Goal: Task Accomplishment & Management: Use online tool/utility

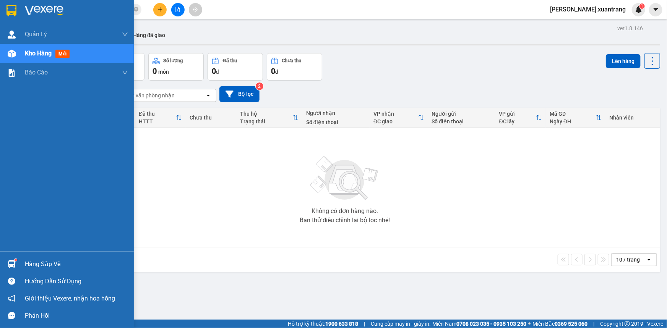
click at [14, 7] on img at bounding box center [11, 10] width 10 height 11
click at [11, 50] on img at bounding box center [12, 54] width 8 height 8
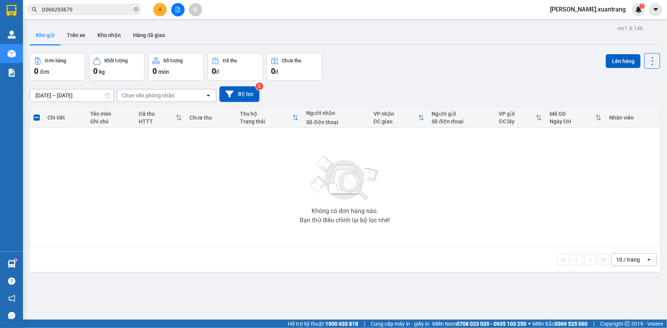
drag, startPoint x: 451, startPoint y: 232, endPoint x: 177, endPoint y: 174, distance: 279.8
click at [432, 229] on div "Không có đơn hàng nào. Bạn thử điều chỉnh lại bộ lọc nhé!" at bounding box center [345, 187] width 623 height 115
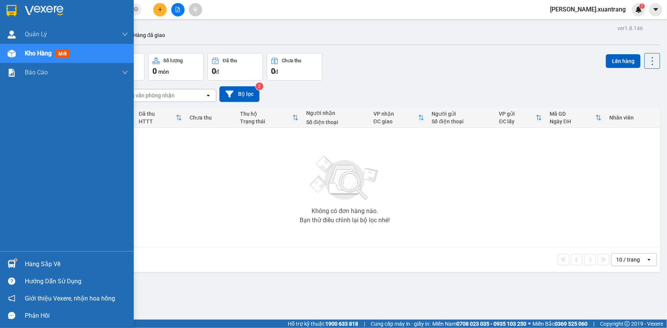
click at [14, 12] on img at bounding box center [11, 10] width 10 height 11
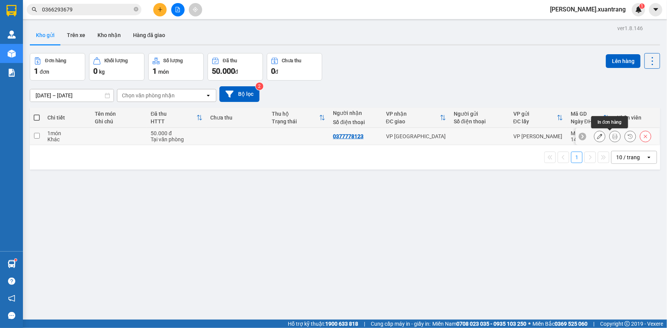
click at [612, 136] on icon at bounding box center [614, 136] width 5 height 5
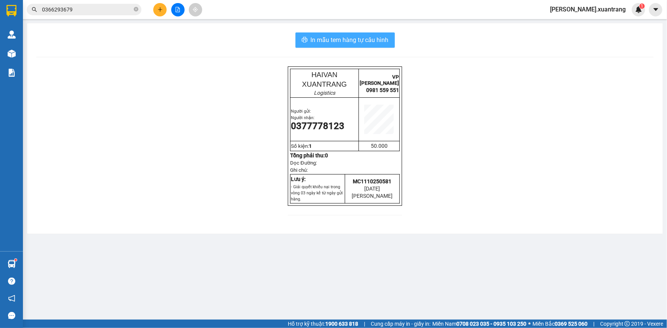
drag, startPoint x: 360, startPoint y: 36, endPoint x: 364, endPoint y: 47, distance: 11.3
click at [360, 36] on span "In mẫu tem hàng tự cấu hình" at bounding box center [350, 40] width 78 height 10
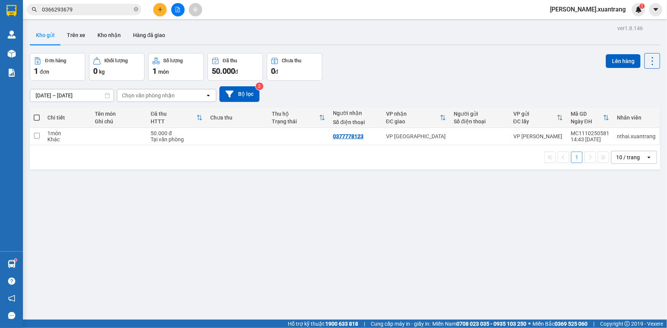
click at [45, 2] on div "Kết quả tìm kiếm ( 1 ) Bộ lọc Gửi 3 ngày gần nhất Mã ĐH Trạng thái Món hàng Tổn…" at bounding box center [333, 9] width 667 height 19
click at [45, 3] on div "Kết quả tìm kiếm ( 1 ) Bộ lọc Gửi 3 ngày gần nhất Mã ĐH Trạng thái Món hàng Tổn…" at bounding box center [333, 9] width 667 height 19
click at [68, 15] on span "0366293679" at bounding box center [84, 9] width 115 height 11
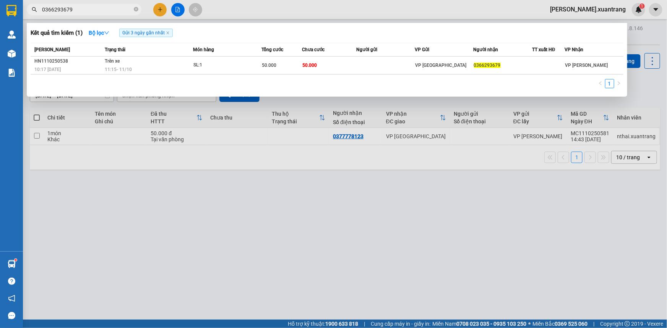
click at [68, 15] on span "0366293679" at bounding box center [84, 9] width 115 height 11
click at [73, 10] on input "0366293679" at bounding box center [87, 9] width 90 height 8
paste input "983173148"
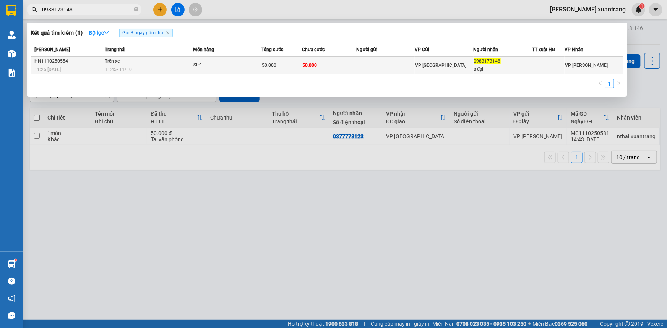
type input "0983173148"
click at [166, 67] on div "11:45 - 11/10" at bounding box center [149, 69] width 88 height 8
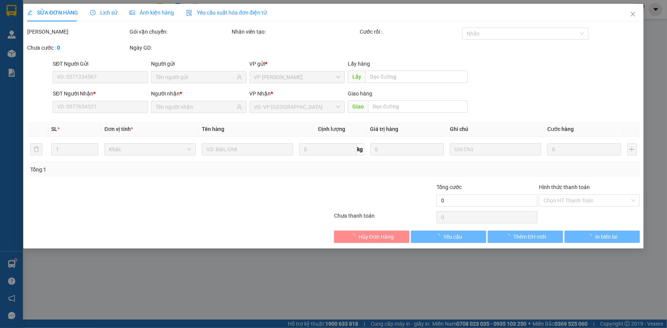
type input "0983173148"
type input "a đại"
type input "50.000"
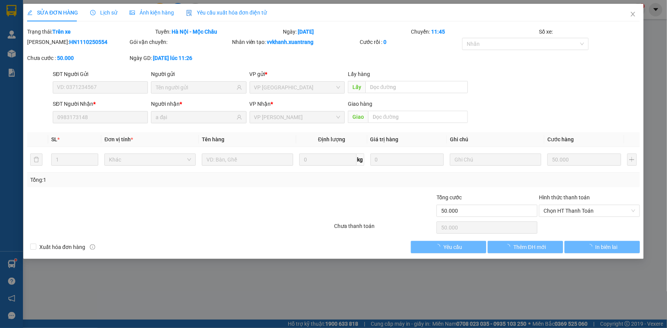
click at [148, 13] on span "Ảnh kiện hàng" at bounding box center [152, 13] width 44 height 6
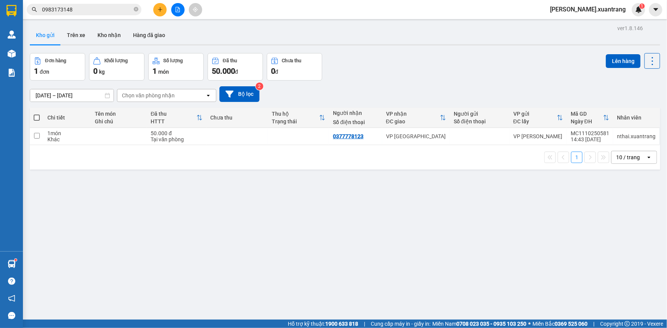
click at [88, 9] on input "0983173148" at bounding box center [87, 9] width 90 height 8
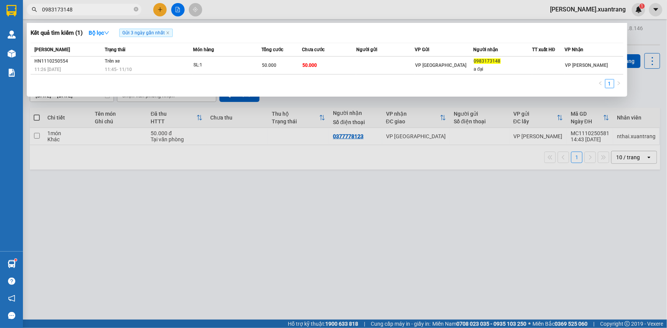
click at [211, 206] on div at bounding box center [333, 164] width 667 height 328
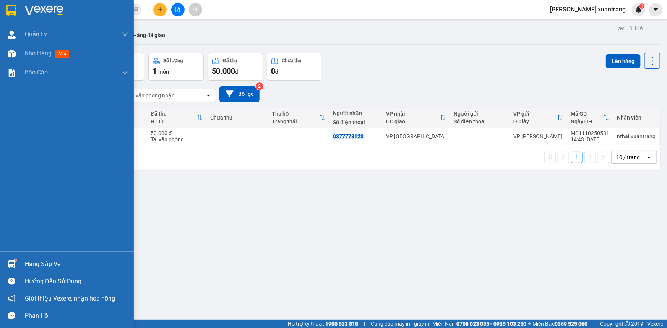
click at [32, 6] on img at bounding box center [44, 10] width 39 height 11
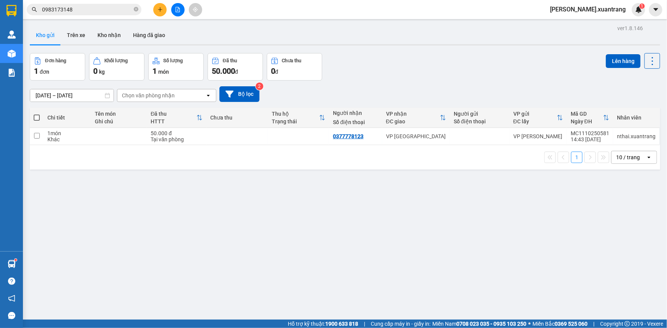
click at [78, 8] on input "0983173148" at bounding box center [87, 9] width 90 height 8
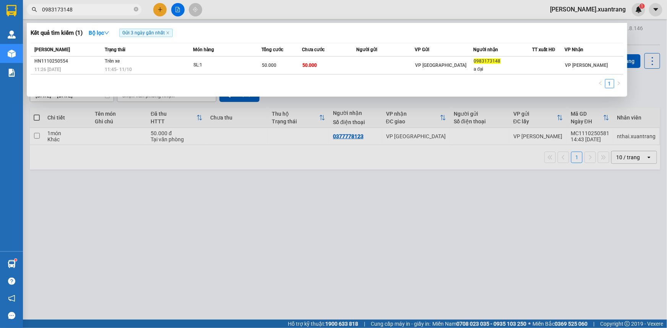
click at [78, 8] on input "0983173148" at bounding box center [87, 9] width 90 height 8
paste input "72566299"
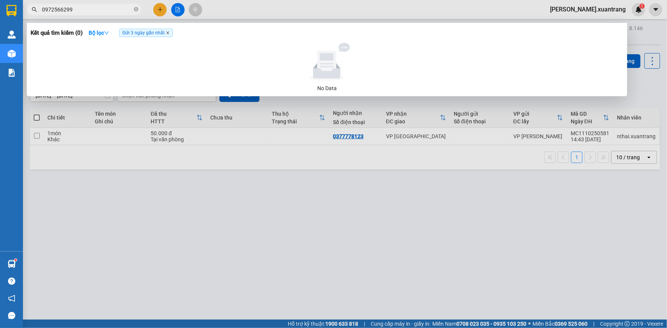
click at [170, 33] on icon "close" at bounding box center [168, 33] width 4 height 4
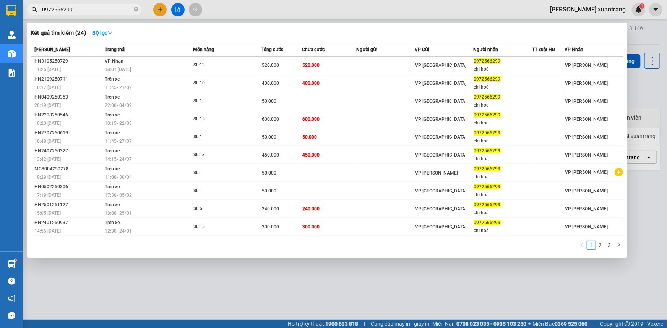
click at [83, 11] on input "0972566299" at bounding box center [87, 9] width 90 height 8
click at [257, 10] on div at bounding box center [333, 164] width 667 height 328
click at [80, 5] on input "0972566299" at bounding box center [87, 9] width 90 height 8
click at [85, 10] on input "0972566299" at bounding box center [87, 9] width 90 height 8
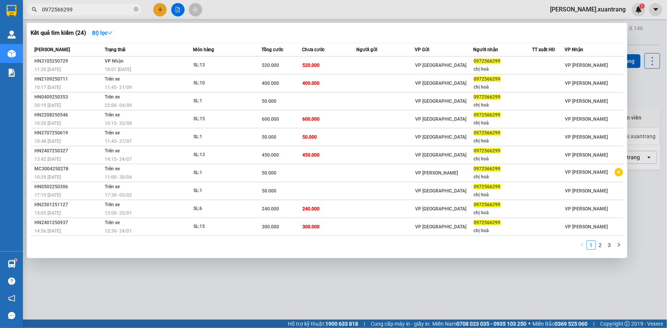
click at [85, 10] on input "0972566299" at bounding box center [87, 9] width 90 height 8
type input "0"
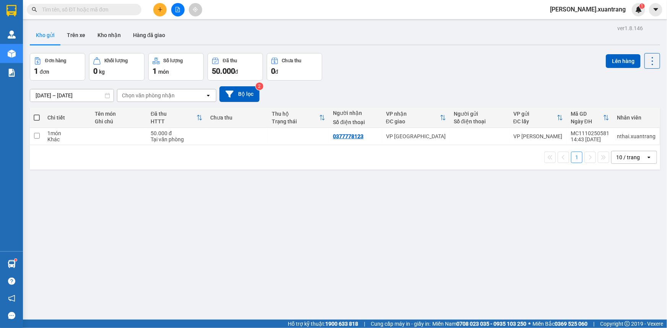
click at [596, 8] on span "thuong.xuantrang" at bounding box center [588, 10] width 88 height 10
click at [587, 23] on span "Đăng xuất" at bounding box center [604, 23] width 45 height 8
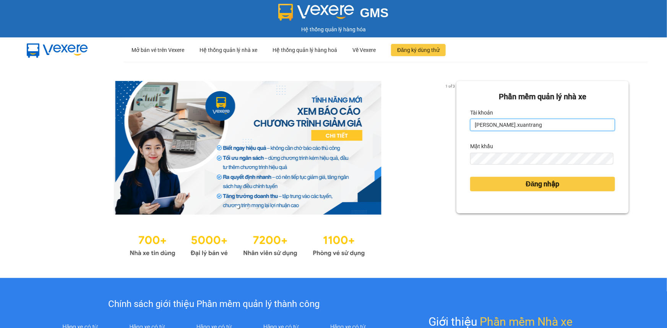
click at [496, 122] on input "[PERSON_NAME].xuantrang" at bounding box center [542, 125] width 145 height 12
click at [495, 122] on input "[PERSON_NAME].xuantrang" at bounding box center [542, 125] width 145 height 12
click at [484, 125] on input "nty" at bounding box center [542, 125] width 145 height 12
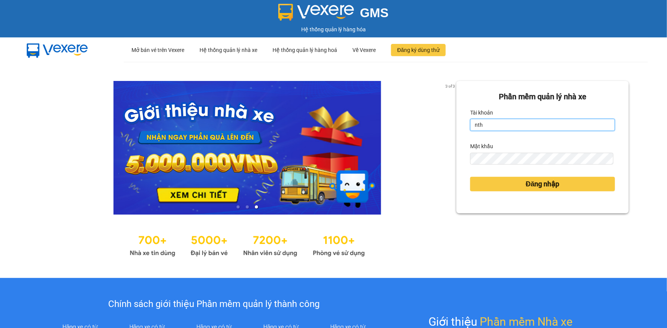
type input "nthai.xuantrang"
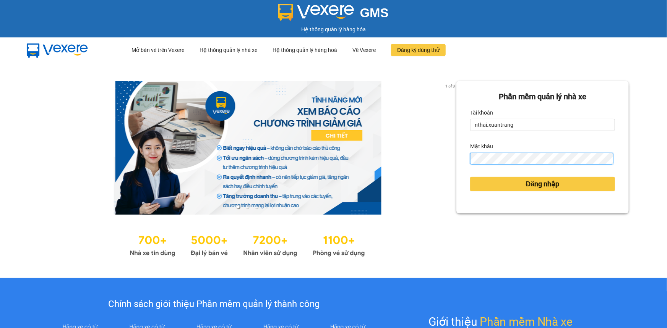
click at [470, 177] on button "Đăng nhập" at bounding box center [542, 184] width 145 height 15
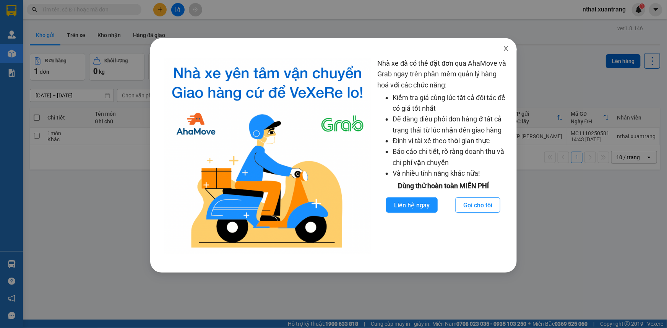
click at [503, 47] on icon "close" at bounding box center [506, 48] width 6 height 6
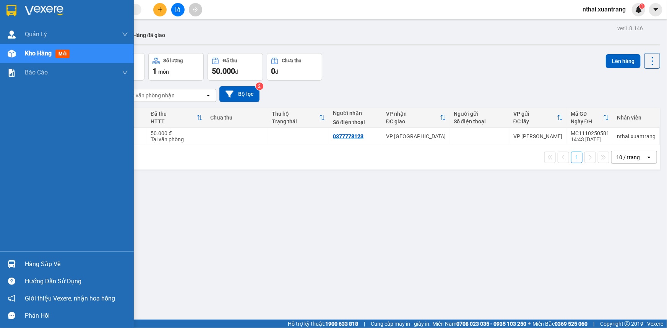
click at [12, 8] on img at bounding box center [11, 10] width 10 height 11
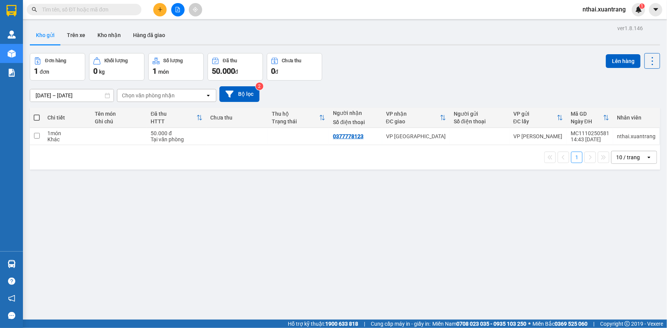
click at [183, 5] on button at bounding box center [177, 9] width 13 height 13
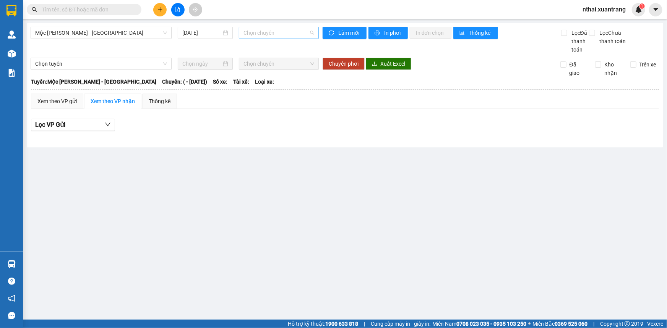
click at [257, 35] on span "Chọn chuyến" at bounding box center [279, 32] width 71 height 11
click at [260, 34] on span "Chọn chuyến" at bounding box center [279, 32] width 71 height 11
click at [147, 39] on div "Mộc [PERSON_NAME] - [GEOGRAPHIC_DATA] [DATE] [PERSON_NAME] [PERSON_NAME]" at bounding box center [175, 40] width 288 height 27
click at [144, 36] on span "Mộc [PERSON_NAME] - [GEOGRAPHIC_DATA]" at bounding box center [101, 32] width 132 height 11
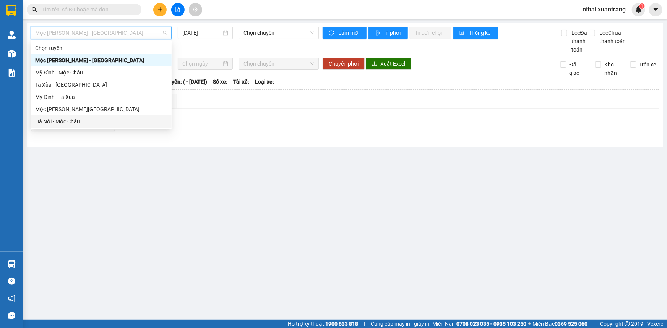
click at [110, 122] on div "Hà Nội - Mộc Châu" at bounding box center [101, 121] width 132 height 8
type input "[DATE]"
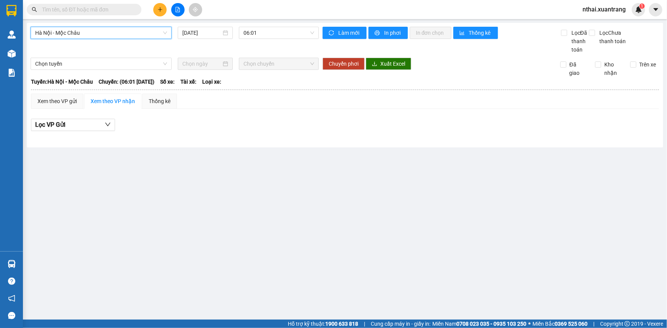
click at [283, 24] on div "[GEOGRAPHIC_DATA] - [GEOGRAPHIC_DATA][PERSON_NAME] - [GEOGRAPHIC_DATA][PERSON_N…" at bounding box center [345, 85] width 637 height 125
click at [283, 27] on div "[GEOGRAPHIC_DATA] - Mộc [PERSON_NAME] [DATE] 06:01 [PERSON_NAME] mới In phơi In…" at bounding box center [345, 85] width 637 height 125
drag, startPoint x: 286, startPoint y: 22, endPoint x: 285, endPoint y: 36, distance: 13.8
click at [286, 24] on main "[GEOGRAPHIC_DATA] - Mộc [PERSON_NAME] [DATE] 06:01 [PERSON_NAME] mới In phơi In…" at bounding box center [333, 160] width 667 height 320
click at [285, 36] on span "06:01" at bounding box center [279, 32] width 71 height 11
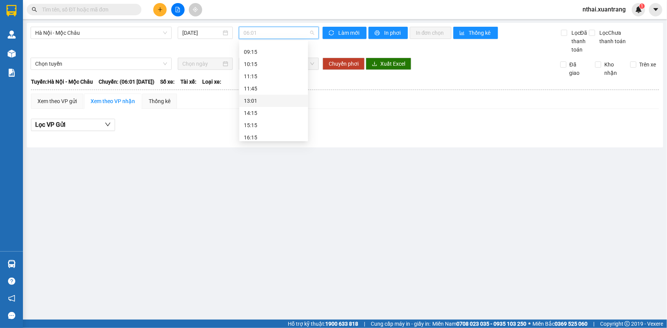
scroll to position [70, 0]
click at [260, 101] on div "13:01" at bounding box center [274, 100] width 60 height 8
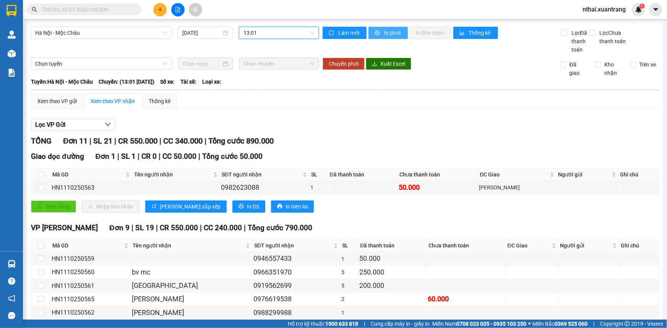
click at [380, 36] on button "In phơi" at bounding box center [388, 33] width 39 height 12
click at [279, 36] on span "13:01" at bounding box center [279, 32] width 71 height 11
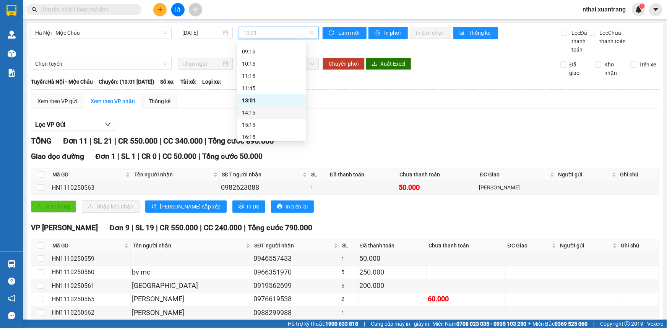
click at [255, 116] on div "14:15" at bounding box center [272, 113] width 60 height 8
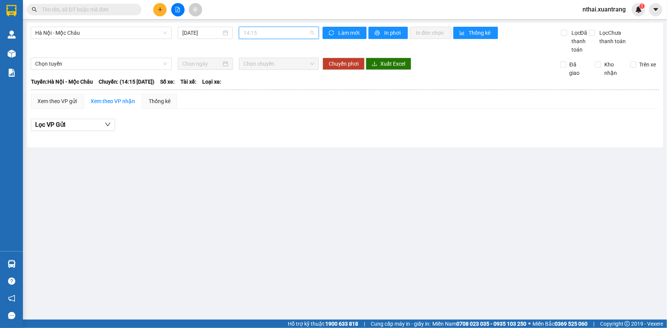
click at [268, 36] on span "14:15" at bounding box center [279, 32] width 71 height 11
click at [252, 124] on div "15:15" at bounding box center [274, 125] width 60 height 8
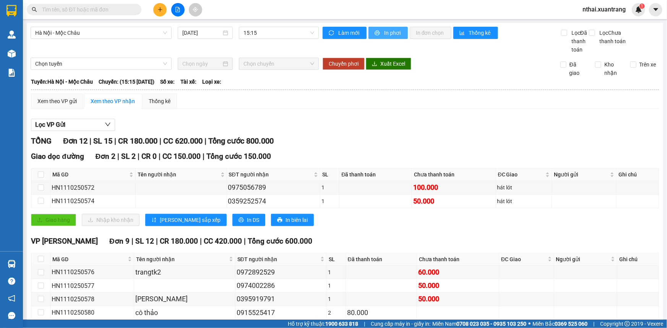
click at [385, 34] on span "In phơi" at bounding box center [393, 33] width 18 height 8
click at [276, 36] on span "15:15" at bounding box center [279, 32] width 71 height 11
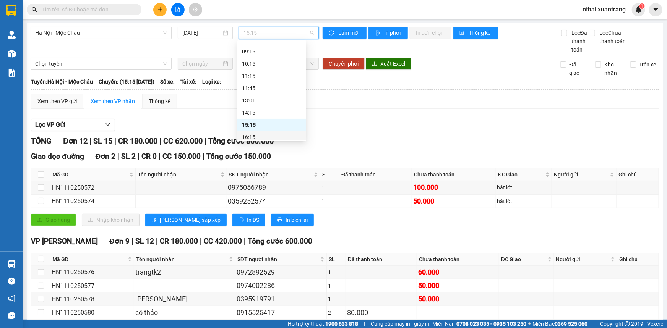
click at [253, 135] on div "16:15" at bounding box center [272, 137] width 60 height 8
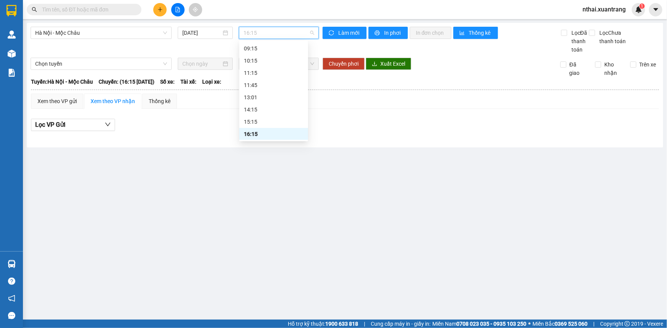
click at [263, 36] on span "16:15" at bounding box center [279, 32] width 71 height 11
click at [253, 110] on div "17:15" at bounding box center [274, 110] width 60 height 8
click at [264, 37] on span "17:15" at bounding box center [279, 32] width 71 height 11
click at [260, 125] on div "18:15" at bounding box center [274, 122] width 60 height 8
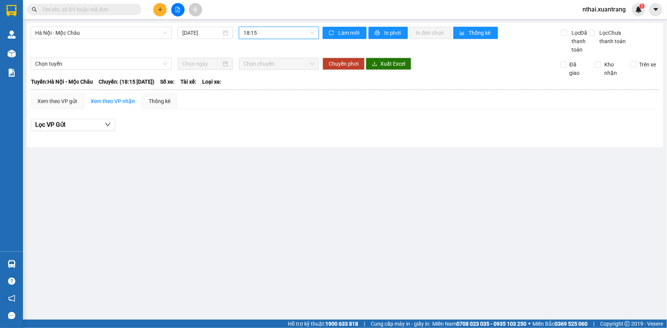
click at [278, 39] on div "18:15" at bounding box center [279, 33] width 80 height 12
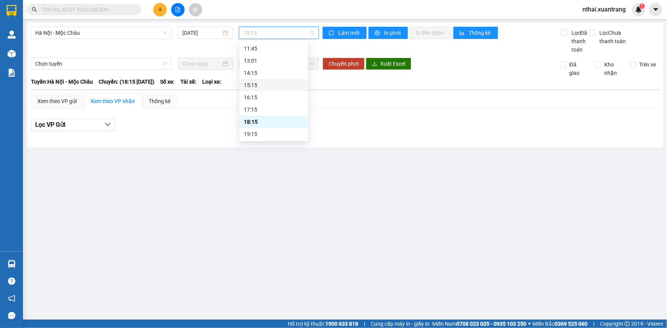
click at [257, 86] on div "15:15" at bounding box center [274, 85] width 60 height 8
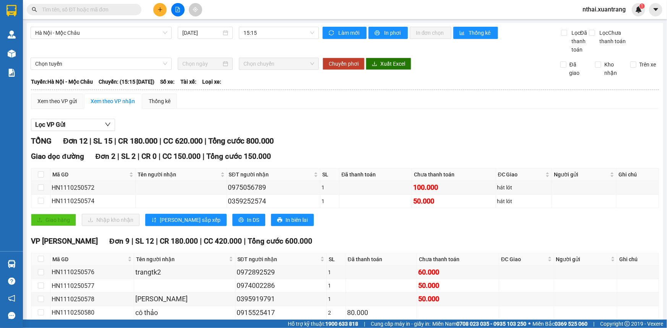
click at [60, 12] on input "text" at bounding box center [87, 9] width 90 height 8
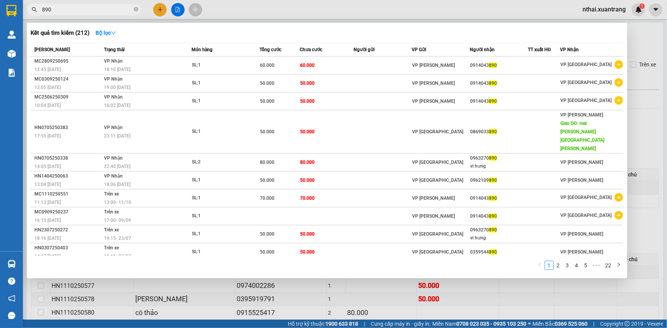
click at [64, 8] on input "890" at bounding box center [87, 9] width 90 height 8
click at [42, 6] on input "890" at bounding box center [87, 9] width 90 height 8
click at [81, 6] on input "890" at bounding box center [87, 9] width 90 height 8
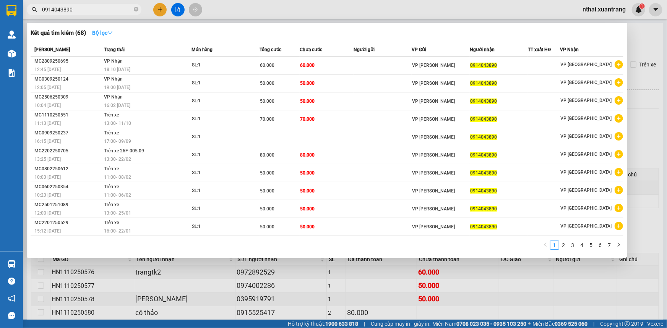
type input "0914043890"
click at [99, 30] on strong "Bộ lọc" at bounding box center [102, 33] width 21 height 6
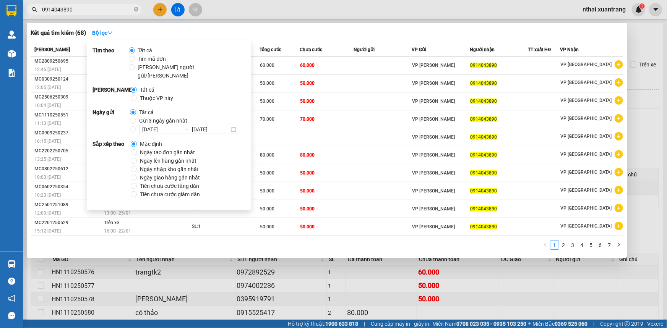
click at [153, 117] on span "Gửi 3 ngày gần nhất" at bounding box center [163, 121] width 54 height 8
click at [136, 118] on input "Gửi 3 ngày gần nhất" at bounding box center [133, 121] width 6 height 6
radio input "true"
radio input "false"
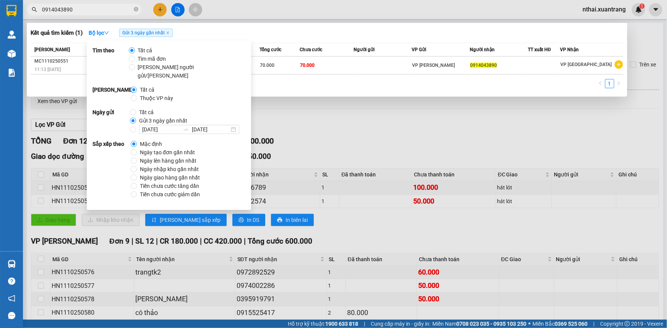
click at [58, 90] on div "1" at bounding box center [327, 86] width 593 height 14
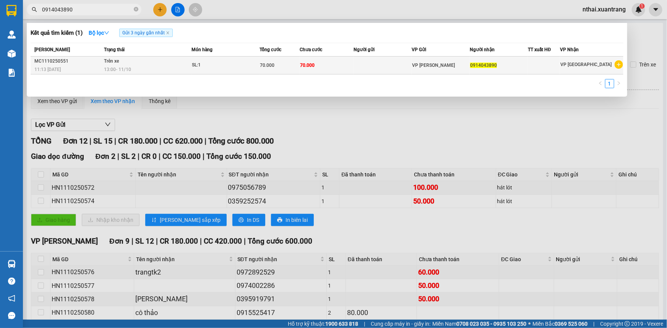
click at [231, 67] on div "SL: 1" at bounding box center [220, 65] width 57 height 8
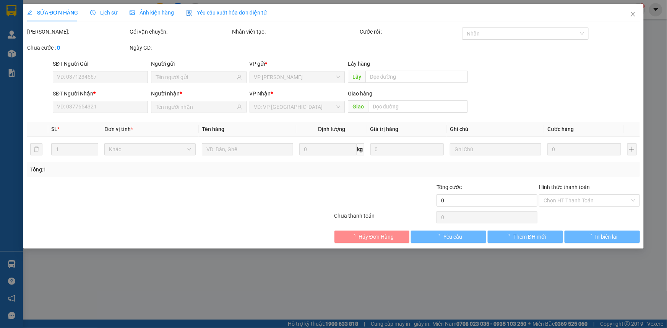
click at [154, 12] on span "Ảnh kiện hàng" at bounding box center [152, 13] width 44 height 6
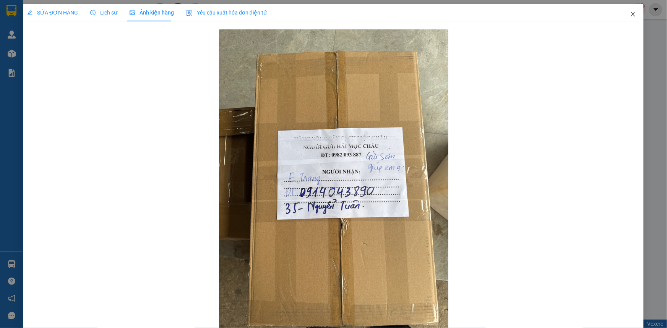
click at [631, 15] on icon "close" at bounding box center [633, 14] width 6 height 6
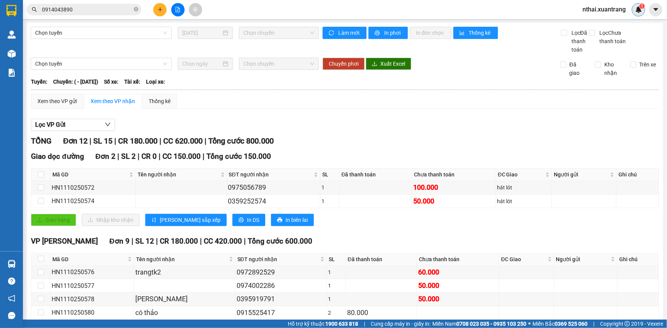
click at [642, 11] on img at bounding box center [638, 9] width 7 height 7
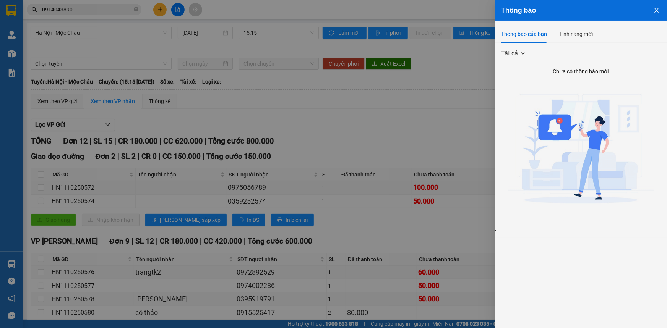
click at [437, 75] on div at bounding box center [333, 164] width 667 height 328
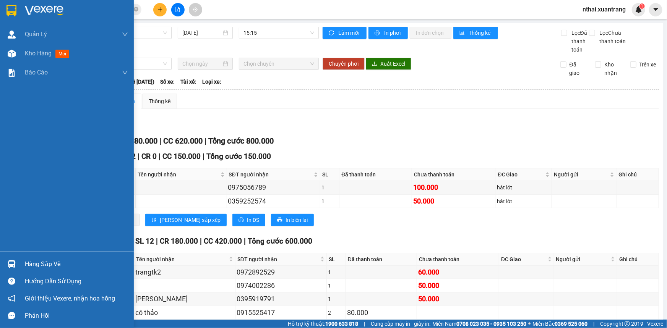
click at [8, 8] on img at bounding box center [11, 10] width 10 height 11
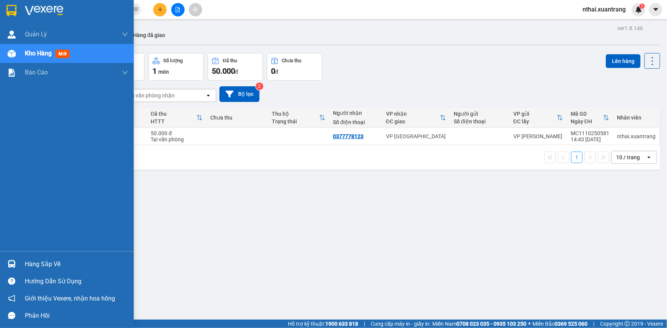
click at [18, 2] on div at bounding box center [67, 12] width 134 height 25
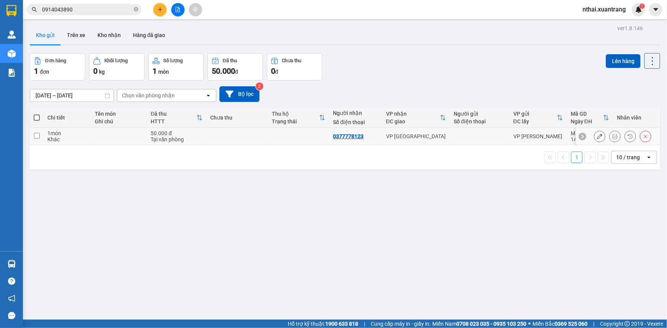
drag, startPoint x: 192, startPoint y: 140, endPoint x: 348, endPoint y: 119, distance: 157.0
click at [192, 140] on div "Tại văn phòng" at bounding box center [177, 139] width 52 height 6
checkbox input "true"
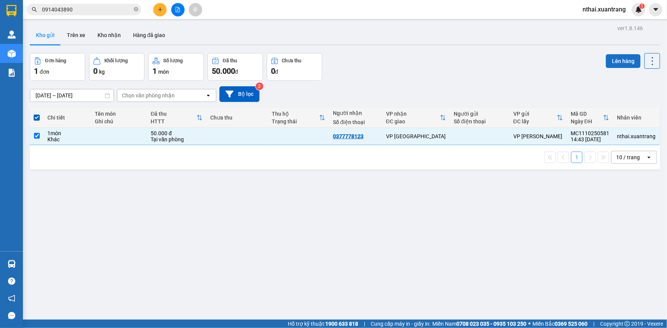
click at [618, 58] on button "Lên hàng" at bounding box center [623, 61] width 35 height 14
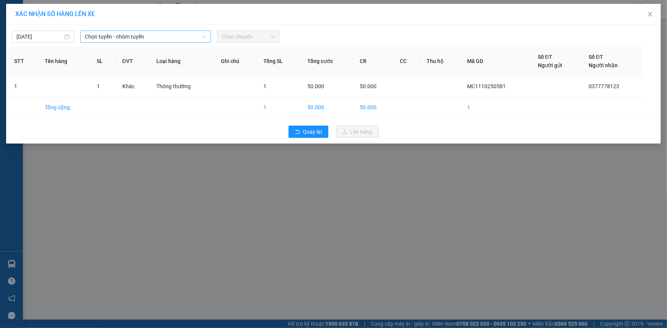
click at [106, 34] on span "Chọn tuyến - nhóm tuyến" at bounding box center [146, 36] width 122 height 11
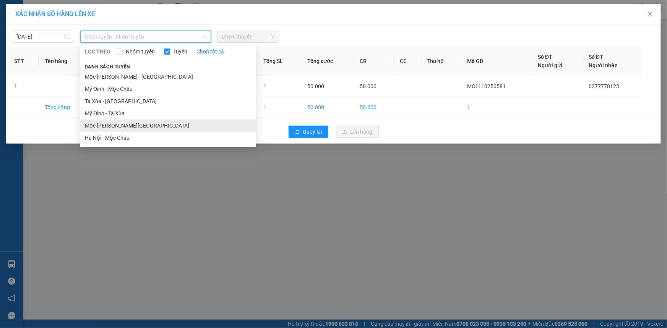
click at [107, 126] on li "Mộc [PERSON_NAME][GEOGRAPHIC_DATA]" at bounding box center [168, 126] width 176 height 12
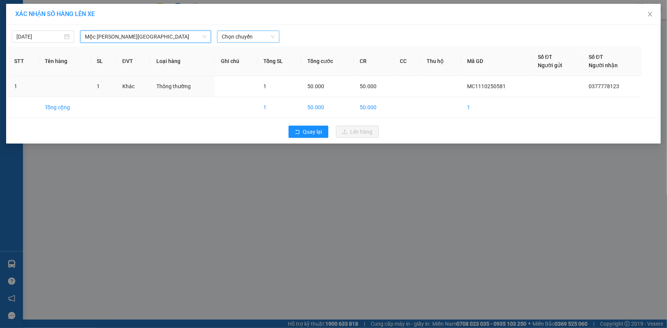
click at [235, 34] on span "Chọn chuyến" at bounding box center [248, 36] width 53 height 11
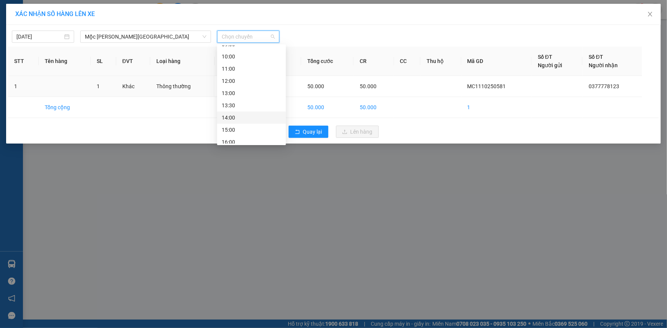
scroll to position [110, 0]
click at [235, 98] on div "17:00" at bounding box center [252, 101] width 60 height 8
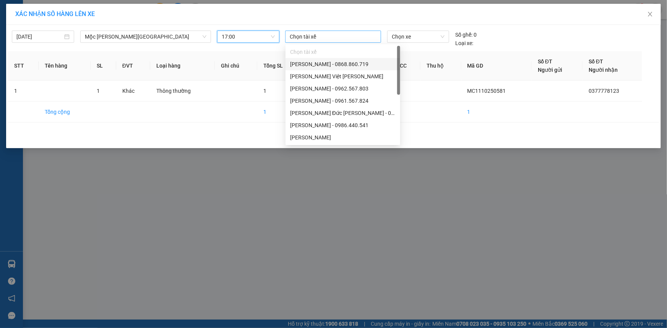
click at [348, 35] on div at bounding box center [333, 36] width 92 height 9
type input "t"
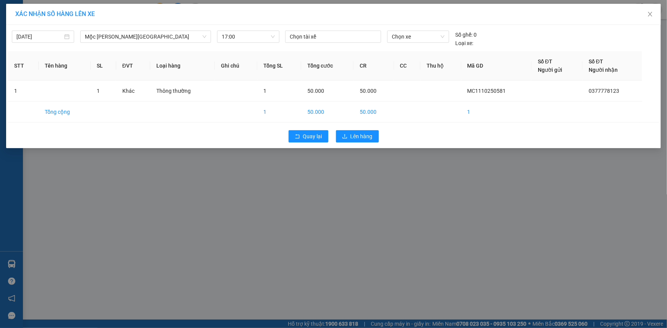
click at [486, 132] on div "Quay lại Lên hàng" at bounding box center [333, 137] width 651 height 20
click at [351, 133] on span "Lên hàng" at bounding box center [362, 136] width 22 height 8
